Goal: Transaction & Acquisition: Purchase product/service

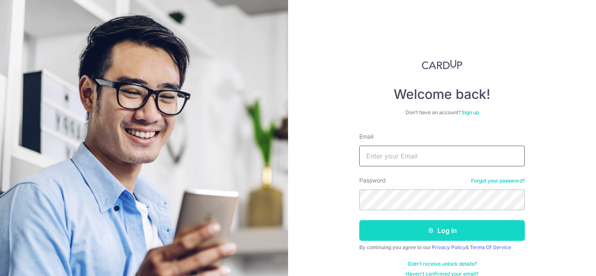
type input "alvin.dmc@gmail.com"
click at [446, 236] on button "Log in" at bounding box center [442, 230] width 166 height 21
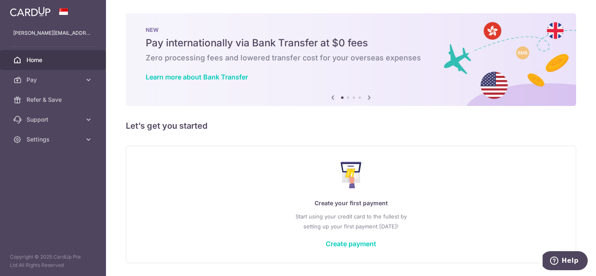
scroll to position [26, 0]
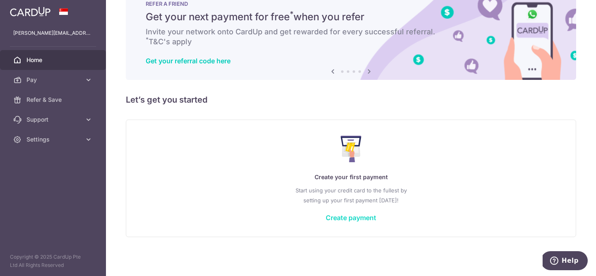
click at [359, 217] on link "Create payment" at bounding box center [351, 218] width 51 height 8
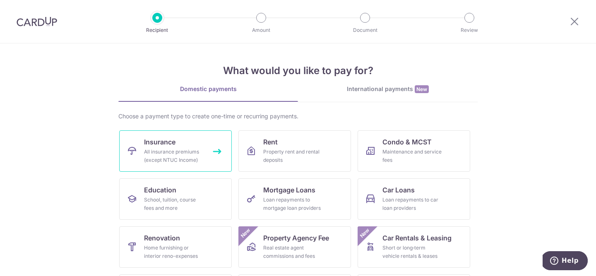
click at [160, 141] on span "Insurance" at bounding box center [159, 142] width 31 height 10
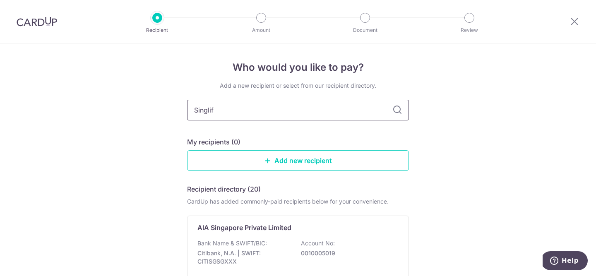
type input "Singlife"
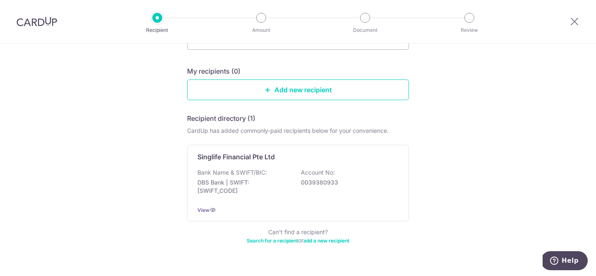
scroll to position [33, 0]
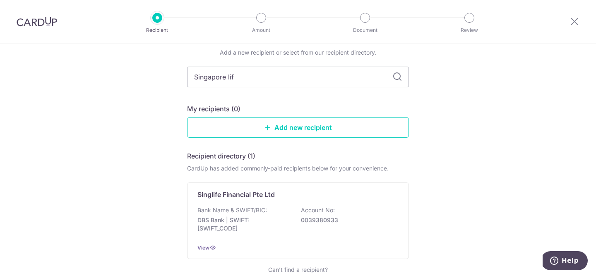
type input "Singapore life"
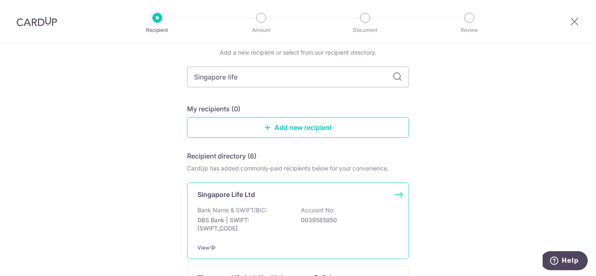
click at [232, 193] on p "Singapore Life Ltd" at bounding box center [227, 195] width 58 height 10
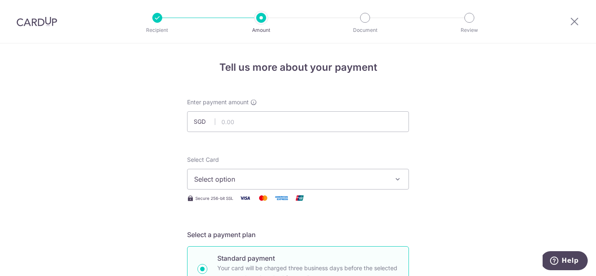
scroll to position [27, 0]
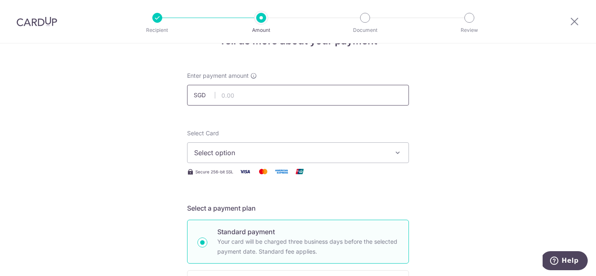
click at [275, 98] on input "text" at bounding box center [298, 95] width 222 height 21
type input "3,023.70"
click at [293, 152] on span "Select option" at bounding box center [290, 153] width 193 height 10
click at [239, 174] on span "Add credit card" at bounding box center [305, 176] width 193 height 8
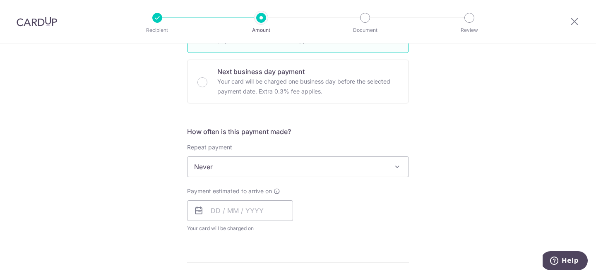
scroll to position [506, 0]
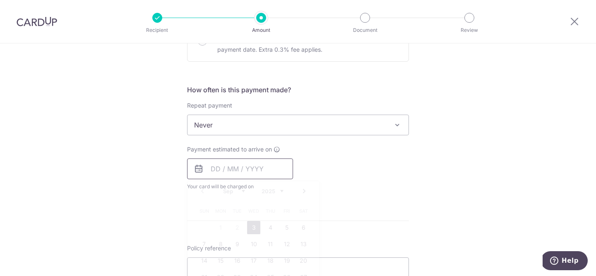
click at [220, 176] on input "text" at bounding box center [240, 169] width 106 height 21
click at [201, 192] on div "Prev Next Sep Oct Nov Dec 2025 2026 2027 2028 2029 2030 2031 2032 2033 2034 2035" at bounding box center [254, 191] width 132 height 20
click at [203, 192] on div "Prev Next Sep Oct Nov Dec 2025 2026 2027 2028 2029 2030 2031 2032 2033 2034 2035" at bounding box center [254, 191] width 132 height 20
click at [253, 227] on link "3" at bounding box center [253, 227] width 13 height 13
type input "03/09/2025"
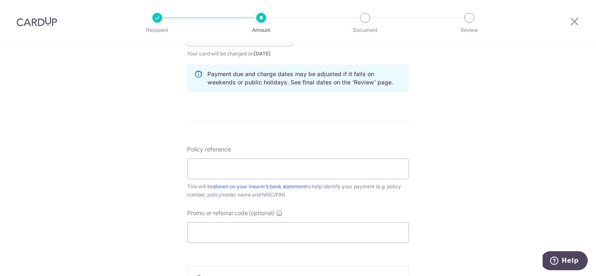
scroll to position [640, 0]
click at [243, 169] on input "Policy reference" at bounding box center [298, 168] width 222 height 21
type input "P4108860"
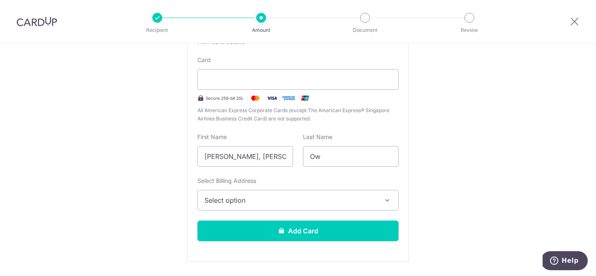
scroll to position [173, 0]
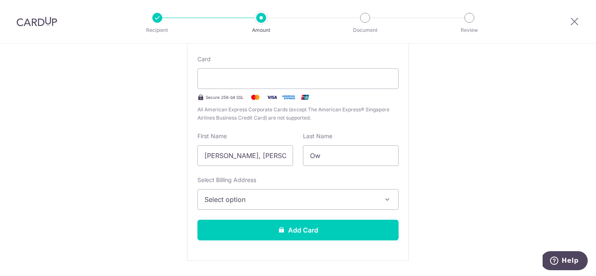
click at [244, 200] on span "Select option" at bounding box center [291, 200] width 172 height 10
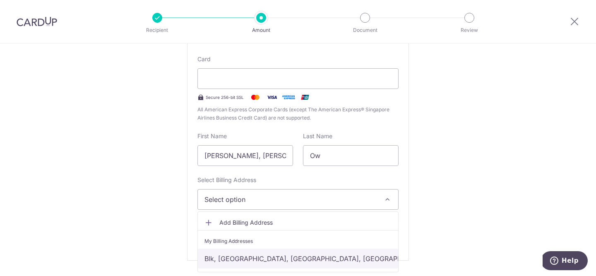
click at [299, 261] on link "Blk, [GEOGRAPHIC_DATA], [GEOGRAPHIC_DATA], [GEOGRAPHIC_DATA]-793415" at bounding box center [298, 259] width 200 height 20
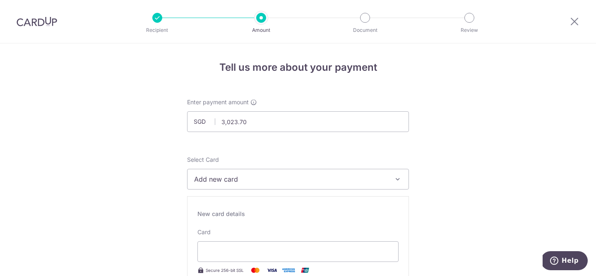
scroll to position [64, 0]
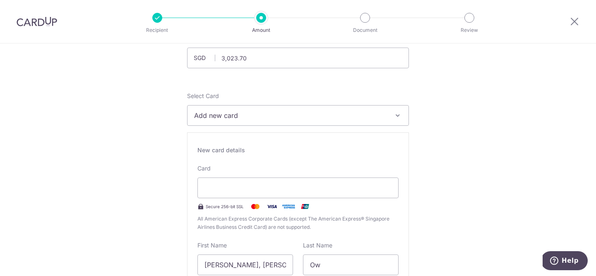
click at [273, 115] on span "Add new card" at bounding box center [290, 116] width 193 height 10
click at [247, 136] on span "Add credit card" at bounding box center [305, 139] width 193 height 8
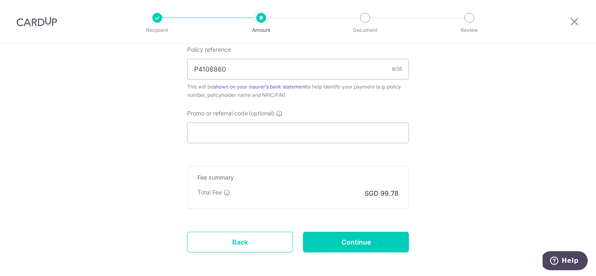
scroll to position [745, 0]
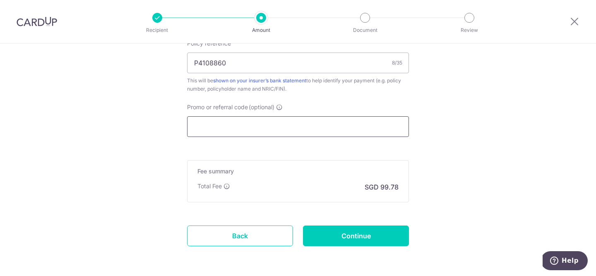
click at [289, 130] on input "Promo or referral code (optional)" at bounding box center [298, 126] width 222 height 21
paste input "MILELION"
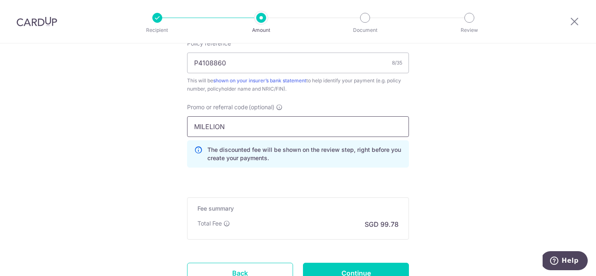
type input "MILELION"
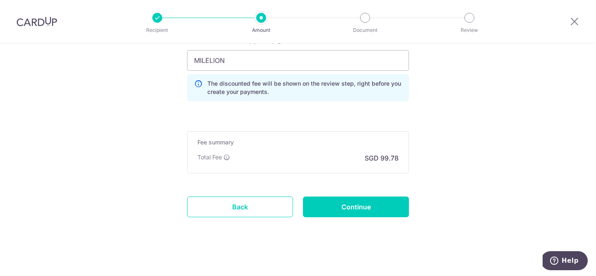
scroll to position [812, 0]
click at [360, 202] on input "Continue" at bounding box center [356, 206] width 106 height 21
type input "Create Schedule"
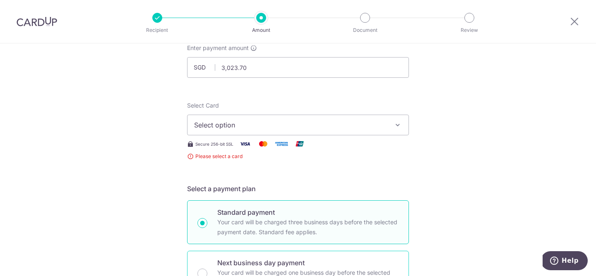
scroll to position [49, 0]
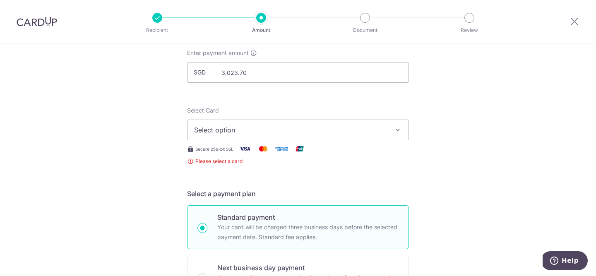
click at [260, 136] on button "Select option" at bounding box center [298, 130] width 222 height 21
click at [241, 154] on span "Add credit card" at bounding box center [305, 153] width 193 height 8
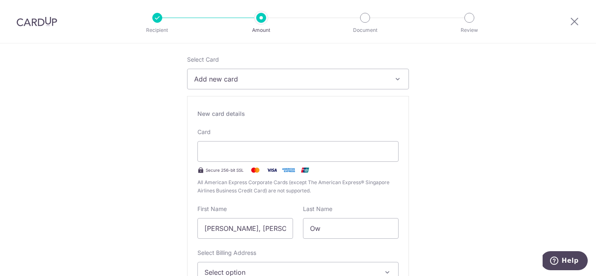
scroll to position [191, 0]
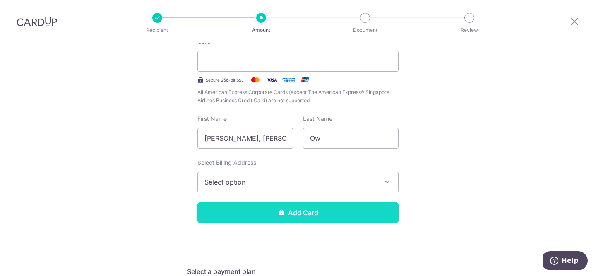
click at [311, 212] on button "Add Card" at bounding box center [298, 213] width 201 height 21
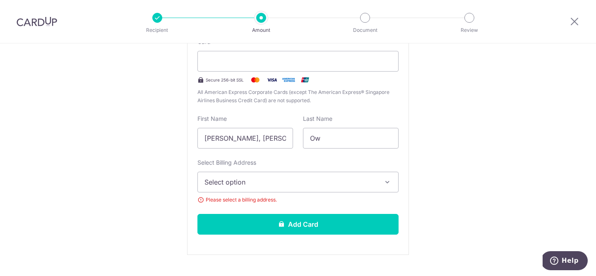
click at [283, 181] on span "Select option" at bounding box center [291, 182] width 172 height 10
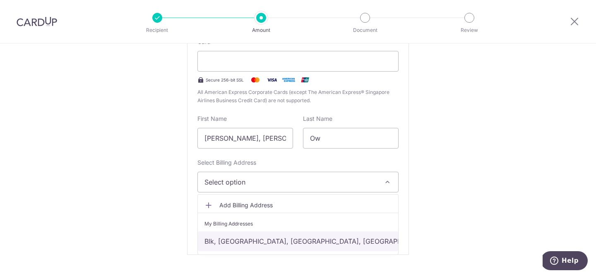
click at [255, 242] on link "Blk, Singapore, Singapore, Singapore-793415" at bounding box center [298, 242] width 200 height 20
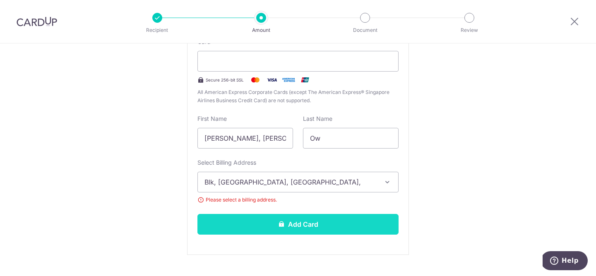
click at [295, 226] on button "Add Card" at bounding box center [298, 224] width 201 height 21
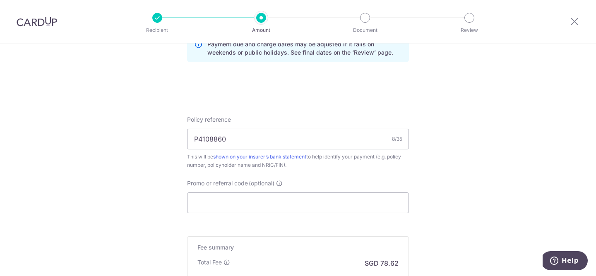
scroll to position [441, 0]
click at [312, 198] on input "Promo or referral code (optional)" at bounding box center [298, 203] width 222 height 21
paste input "MILELION"
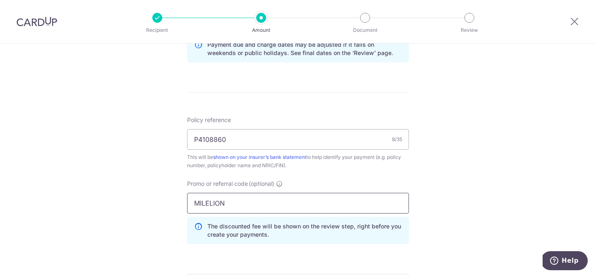
type input "MILELION"
click at [457, 205] on div "Tell us more about your payment Enter payment amount SGD 3,023.70 3023.70 Card …" at bounding box center [298, 12] width 596 height 820
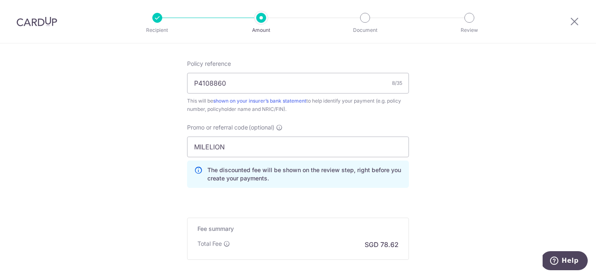
scroll to position [514, 0]
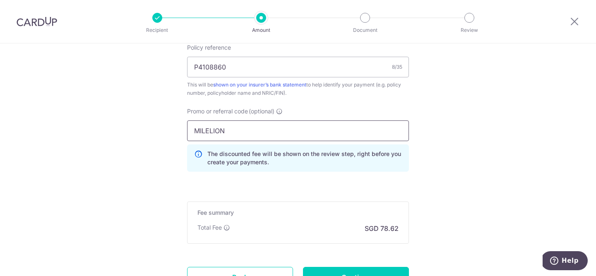
click at [255, 128] on input "MILELION" at bounding box center [298, 131] width 222 height 21
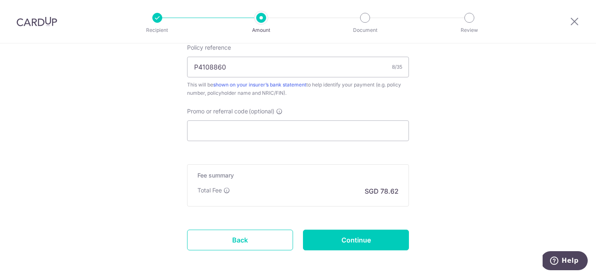
click at [268, 126] on input "Promo or referral code (optional)" at bounding box center [298, 131] width 222 height 21
paste input "MILELION"
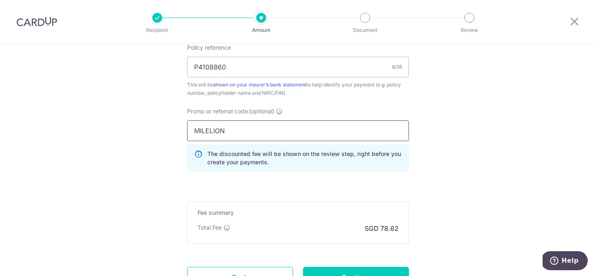
type input "MILELION"
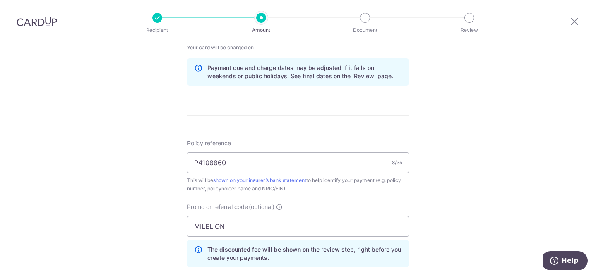
scroll to position [324, 0]
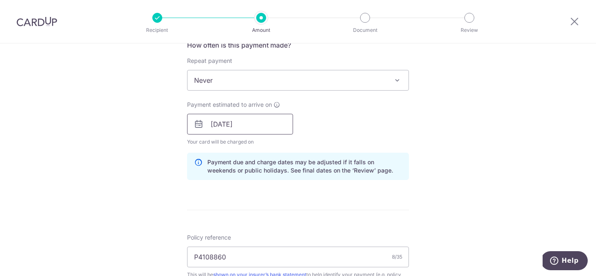
click at [261, 126] on input "[DATE]" at bounding box center [240, 124] width 106 height 21
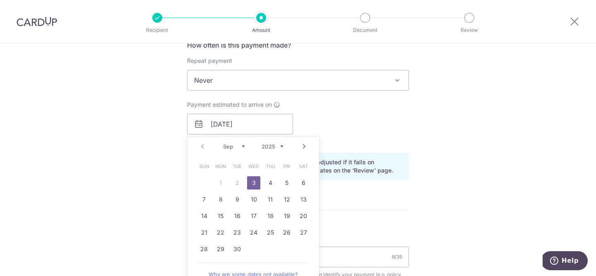
click at [199, 145] on div "Prev Next Sep Oct Nov Dec 2025 2026 2027 2028 2029 2030 2031 2032 2033 2034 2035" at bounding box center [254, 147] width 132 height 20
click at [391, 211] on form "Enter payment amount SGD 3,023.70 3023.70 Card added successfully Select Card *…" at bounding box center [298, 137] width 222 height 727
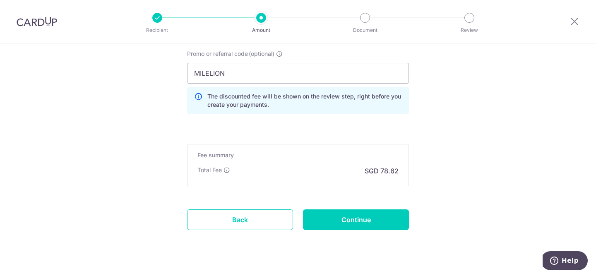
scroll to position [588, 0]
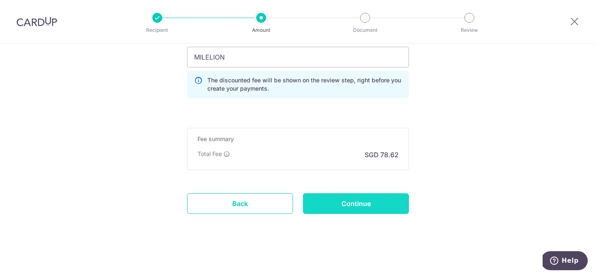
click at [359, 207] on input "Continue" at bounding box center [356, 203] width 106 height 21
type input "Create Schedule"
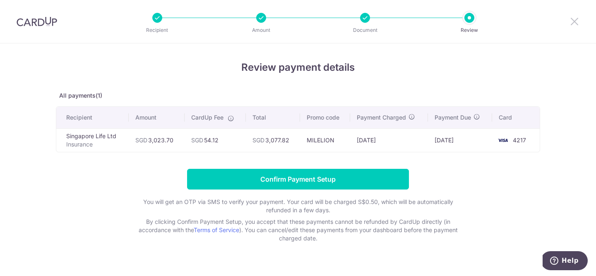
click at [575, 19] on icon at bounding box center [575, 21] width 10 height 10
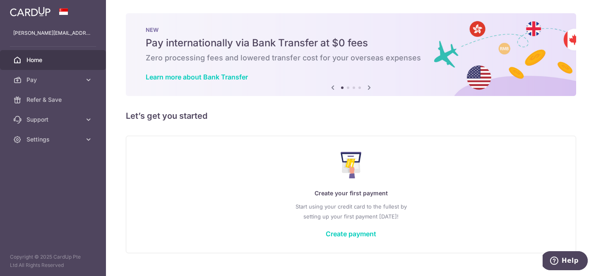
scroll to position [16, 0]
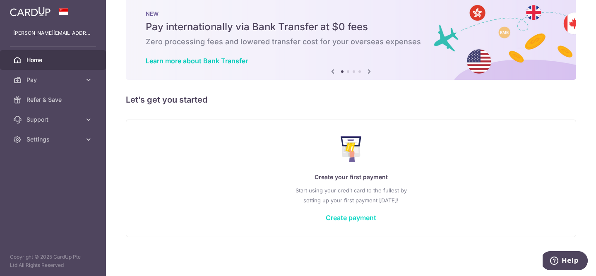
click at [350, 220] on link "Create payment" at bounding box center [351, 218] width 51 height 8
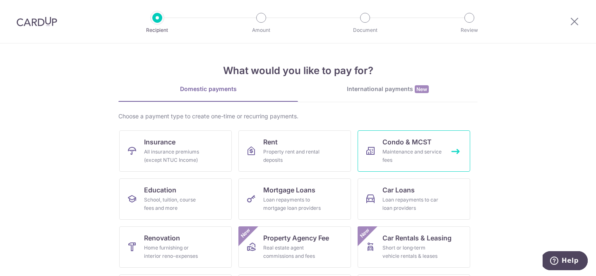
scroll to position [87, 0]
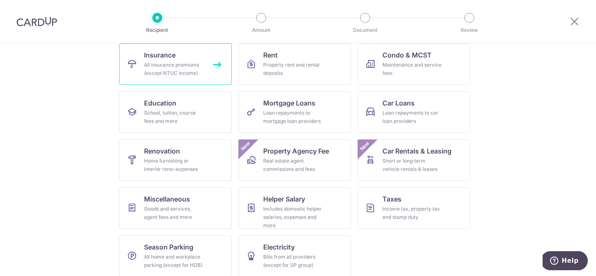
click at [182, 63] on div "All insurance premiums (except NTUC Income)" at bounding box center [174, 69] width 60 height 17
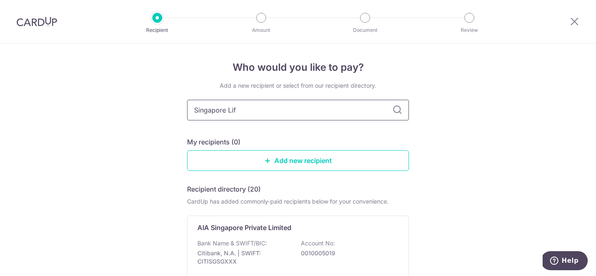
type input "Singapore Life"
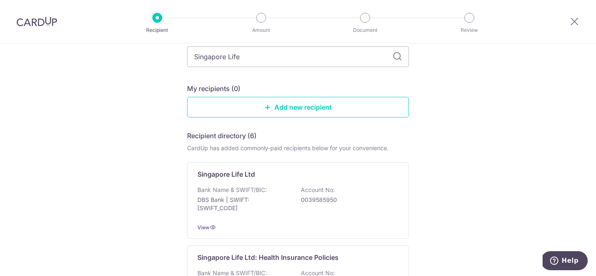
scroll to position [69, 0]
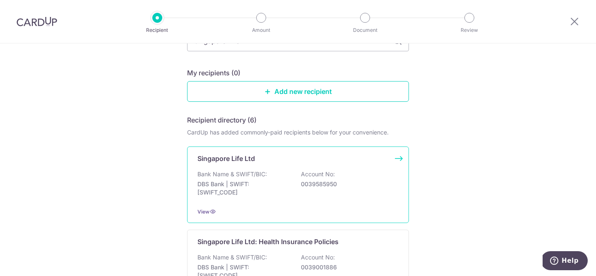
click at [237, 172] on p "Bank Name & SWIFT/BIC:" at bounding box center [233, 174] width 70 height 8
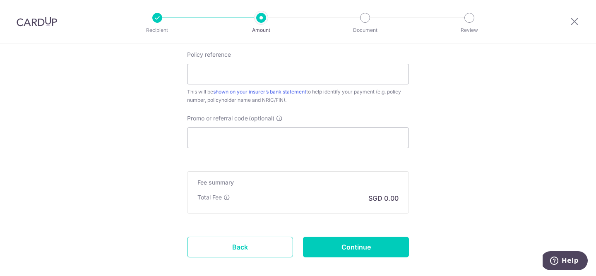
scroll to position [416, 0]
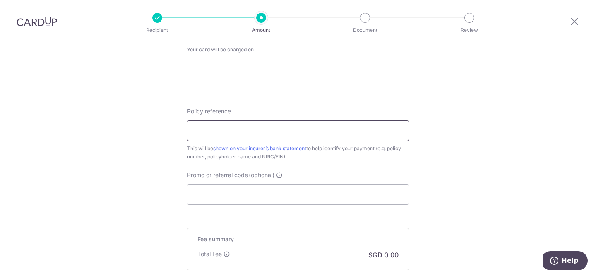
click at [256, 133] on input "Policy reference" at bounding box center [298, 131] width 222 height 21
type input "P4108860"
click at [154, 146] on div "Tell us more about your payment Enter payment amount SGD Select Card Select opt…" at bounding box center [298, 1] width 596 height 749
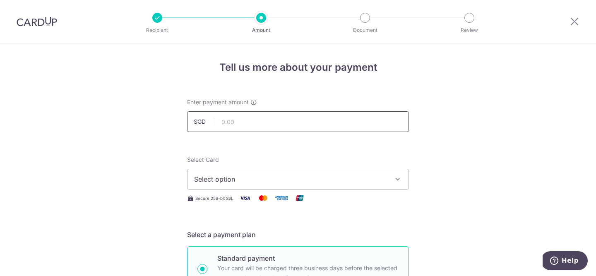
click at [273, 122] on input "text" at bounding box center [298, 121] width 222 height 21
type input "3,023.70"
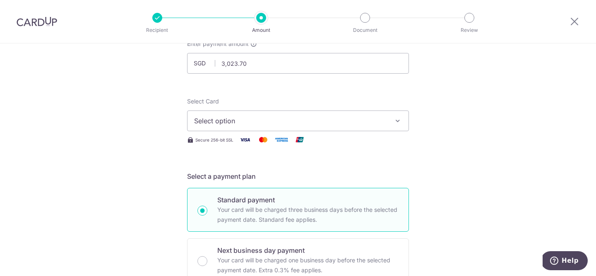
scroll to position [68, 0]
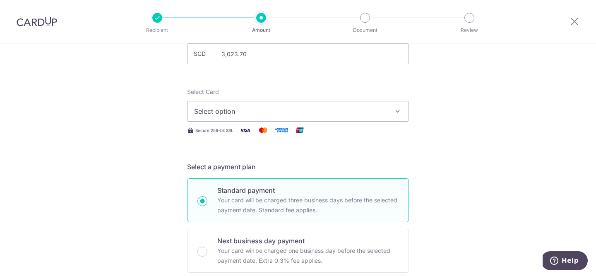
click at [258, 113] on span "Select option" at bounding box center [290, 111] width 193 height 10
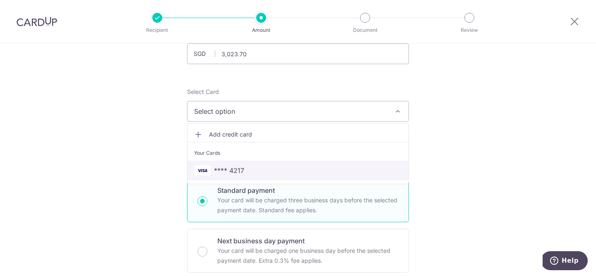
click at [232, 170] on span "**** 4217" at bounding box center [229, 171] width 30 height 10
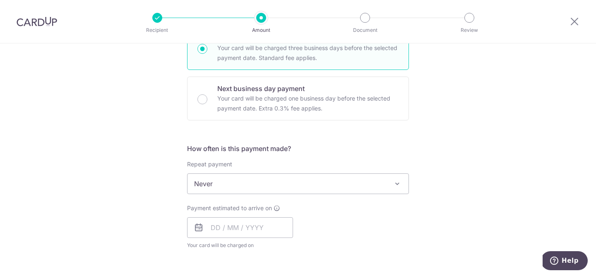
scroll to position [256, 0]
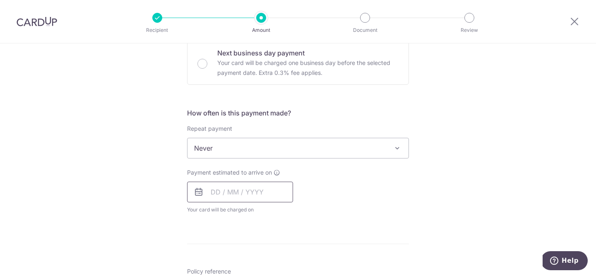
click at [239, 194] on input "text" at bounding box center [240, 192] width 106 height 21
click at [253, 248] on link "3" at bounding box center [253, 250] width 13 height 13
type input "03/09/2025"
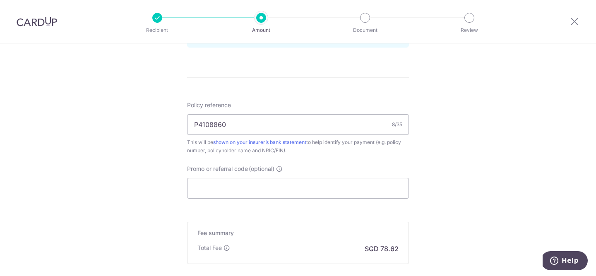
scroll to position [464, 0]
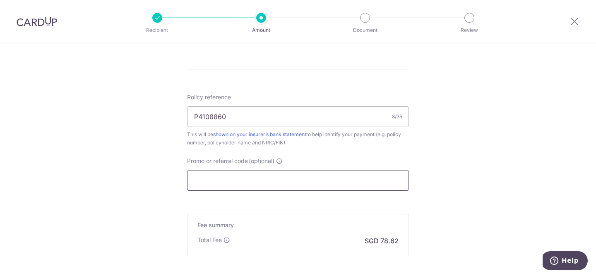
click at [251, 181] on input "Promo or referral code (optional)" at bounding box center [298, 180] width 222 height 21
paste input "MILELION"
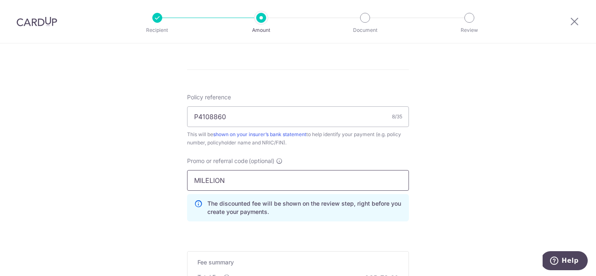
type input "MILELION"
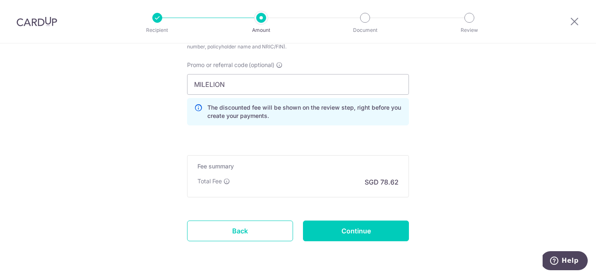
scroll to position [577, 0]
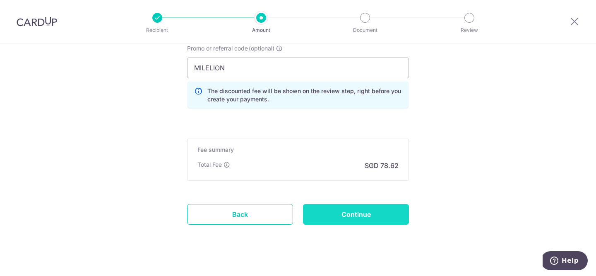
click at [359, 216] on input "Continue" at bounding box center [356, 214] width 106 height 21
type input "Create Schedule"
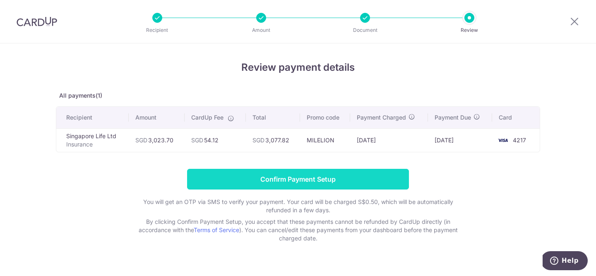
click at [296, 182] on input "Confirm Payment Setup" at bounding box center [298, 179] width 222 height 21
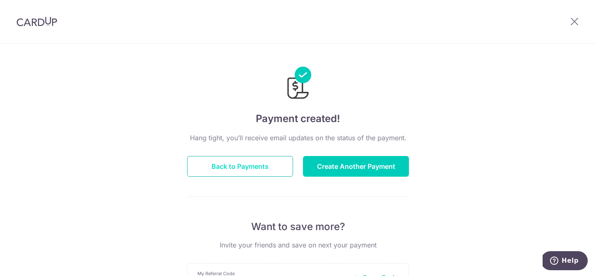
click at [244, 167] on button "Back to Payments" at bounding box center [240, 166] width 106 height 21
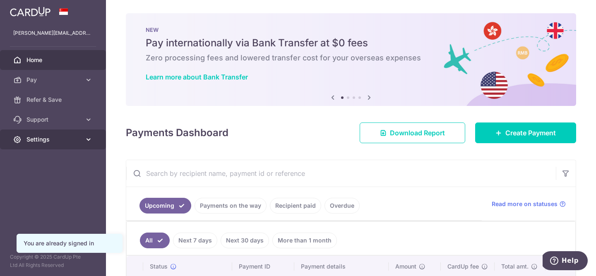
click at [42, 136] on span "Settings" at bounding box center [54, 139] width 55 height 8
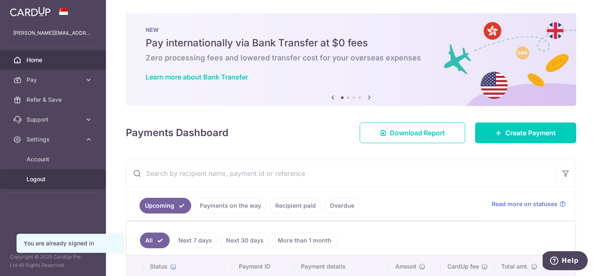
click at [35, 183] on span "Logout" at bounding box center [54, 179] width 55 height 8
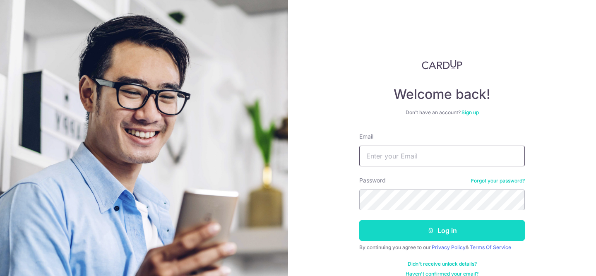
type input "[PERSON_NAME][EMAIL_ADDRESS][DOMAIN_NAME]"
click at [444, 241] on button "Log in" at bounding box center [442, 230] width 166 height 21
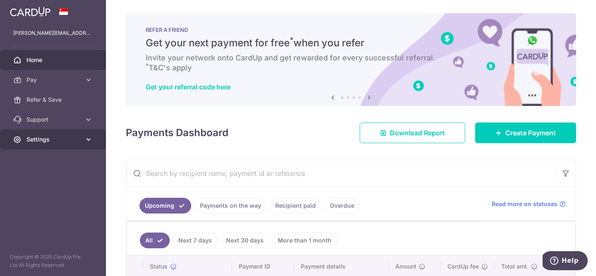
click at [34, 142] on span "Settings" at bounding box center [54, 139] width 55 height 8
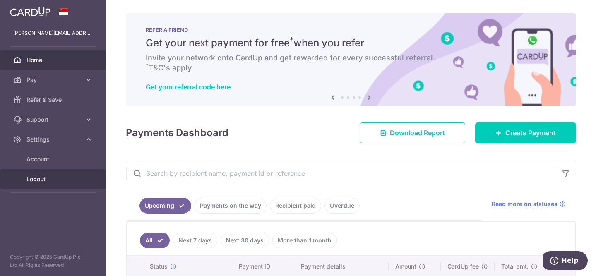
click at [41, 179] on span "Logout" at bounding box center [54, 179] width 55 height 8
